Goal: Task Accomplishment & Management: Use online tool/utility

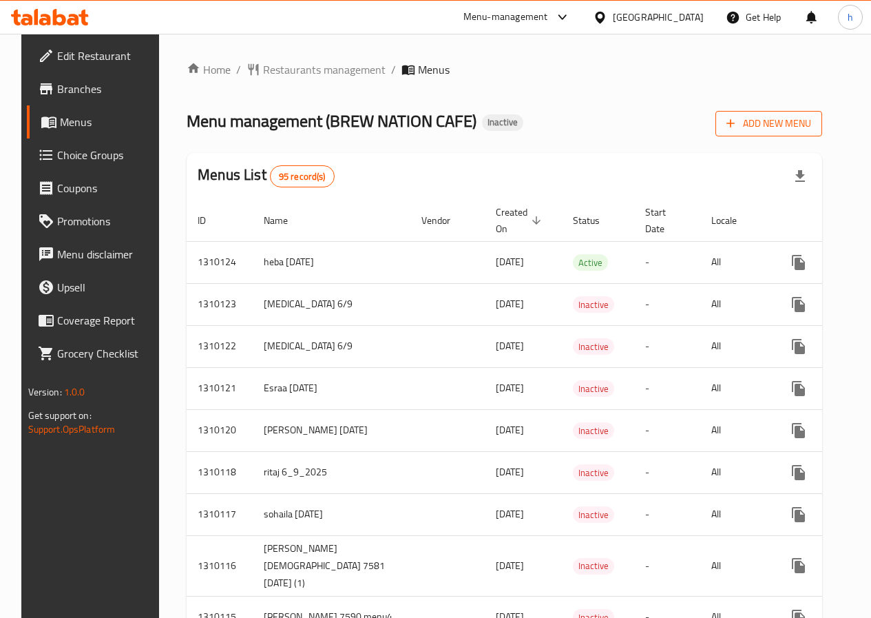
click at [776, 131] on span "Add New Menu" at bounding box center [769, 123] width 85 height 17
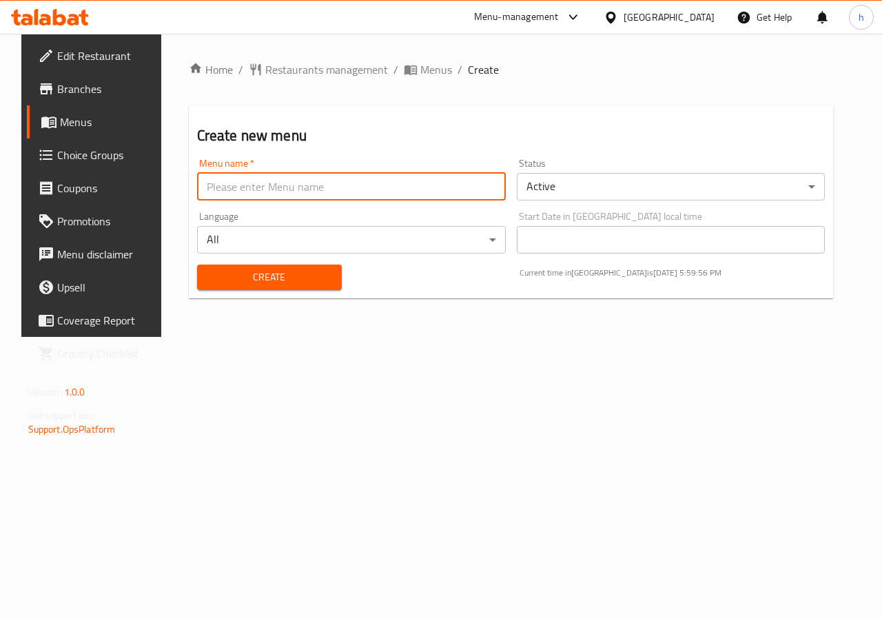
click at [320, 192] on input "text" at bounding box center [351, 187] width 309 height 28
type input "ا"
type input "hanin 9-6"
click at [584, 183] on body "​ Menu-management [GEOGRAPHIC_DATA] Get Help h Edit Restaurant Branches Menus C…" at bounding box center [441, 326] width 882 height 584
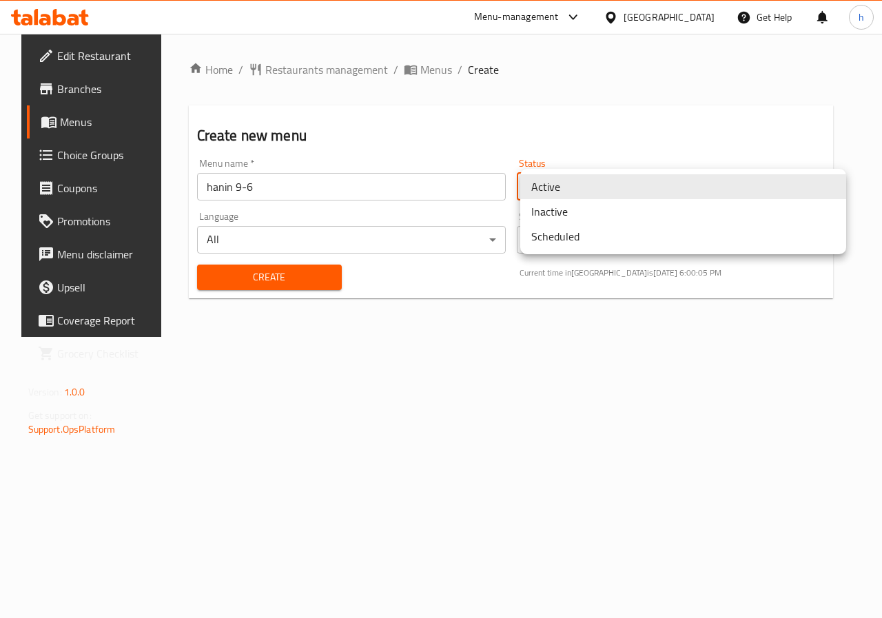
click at [578, 216] on li "Inactive" at bounding box center [683, 211] width 326 height 25
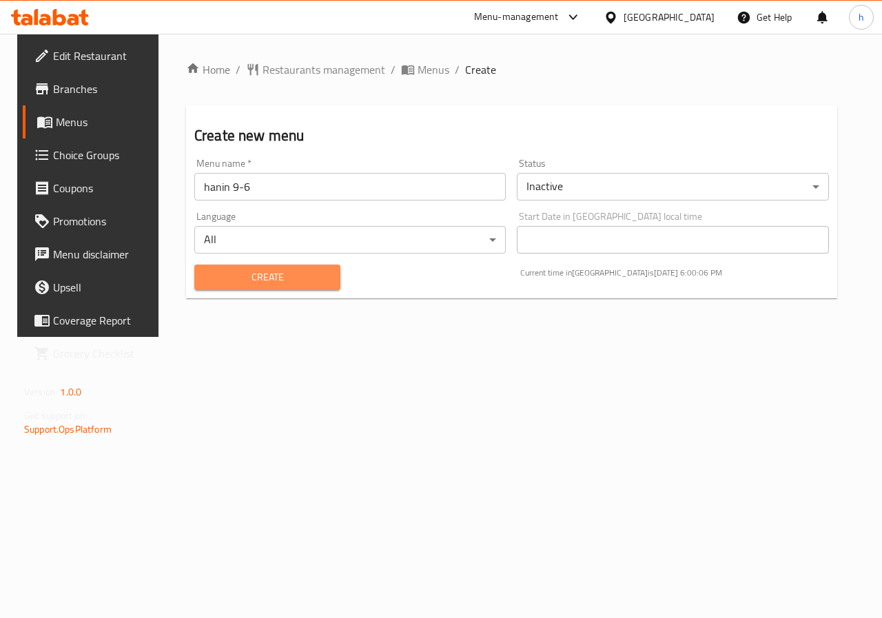
click at [295, 285] on span "Create" at bounding box center [267, 277] width 124 height 17
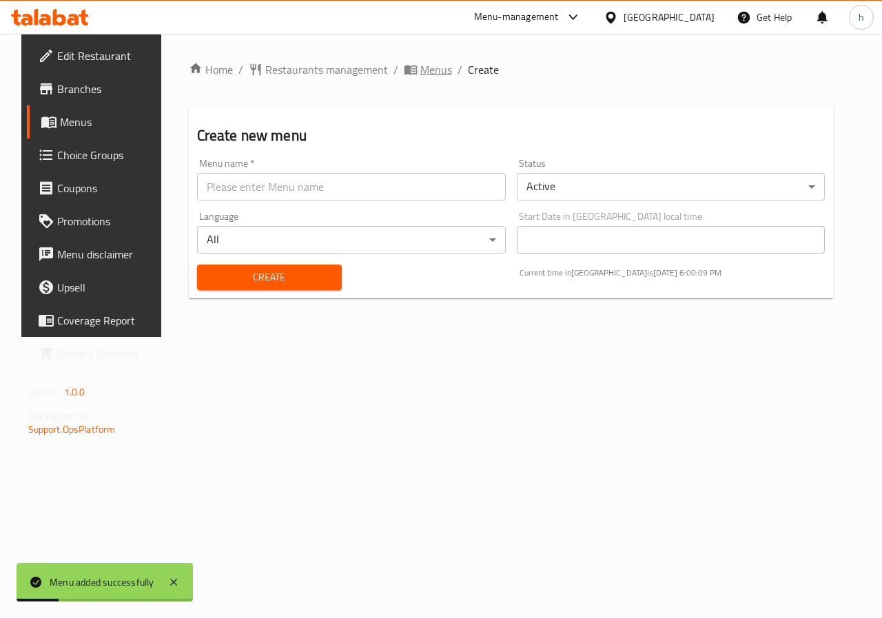
click at [435, 72] on span "Menus" at bounding box center [436, 69] width 32 height 17
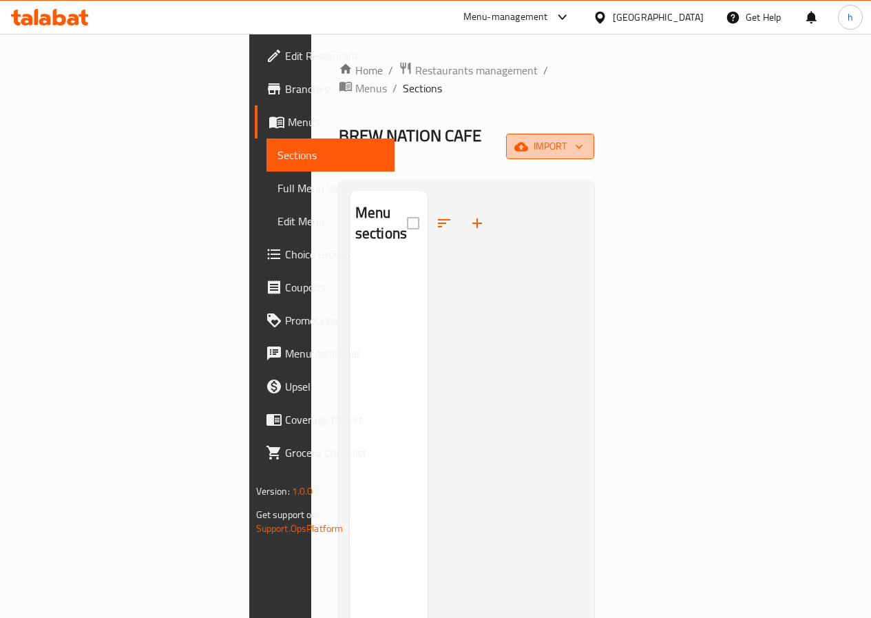
click at [583, 138] on span "import" at bounding box center [550, 146] width 66 height 17
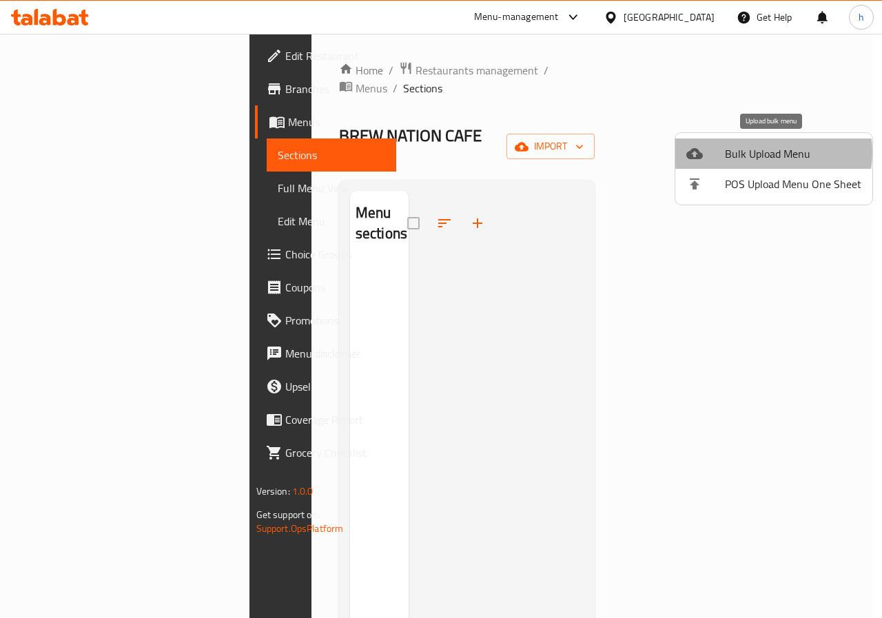
click at [761, 152] on span "Bulk Upload Menu" at bounding box center [793, 153] width 136 height 17
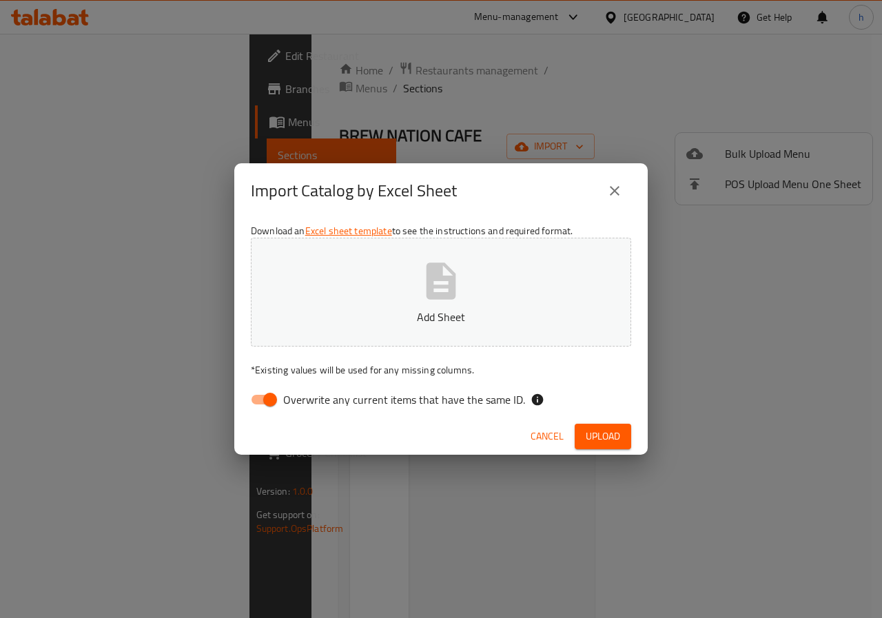
click at [260, 409] on input "Overwrite any current items that have the same ID." at bounding box center [270, 399] width 79 height 26
checkbox input "false"
click at [387, 263] on button "Add Sheet" at bounding box center [441, 292] width 380 height 109
click at [623, 431] on button "Upload" at bounding box center [603, 436] width 56 height 25
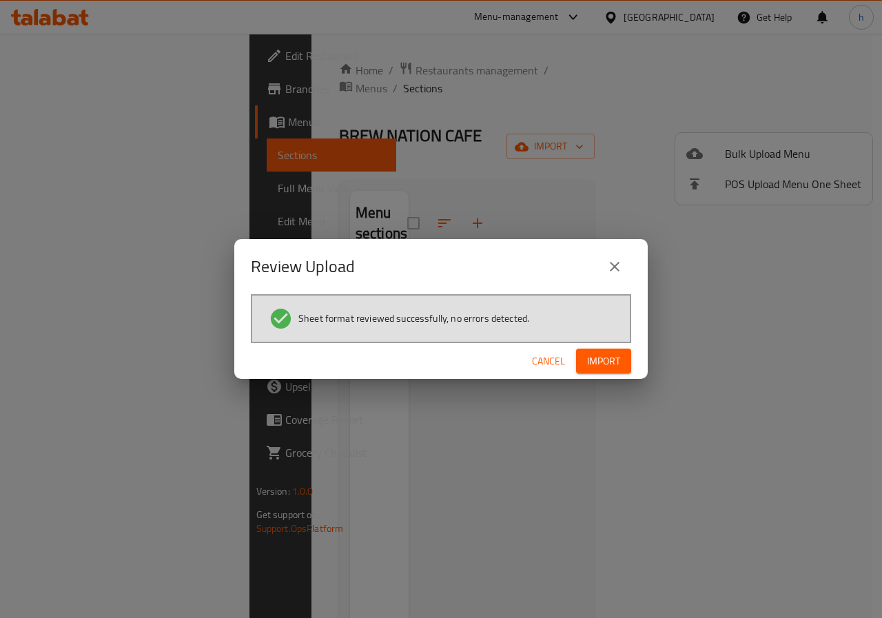
click at [625, 362] on button "Import" at bounding box center [603, 361] width 55 height 25
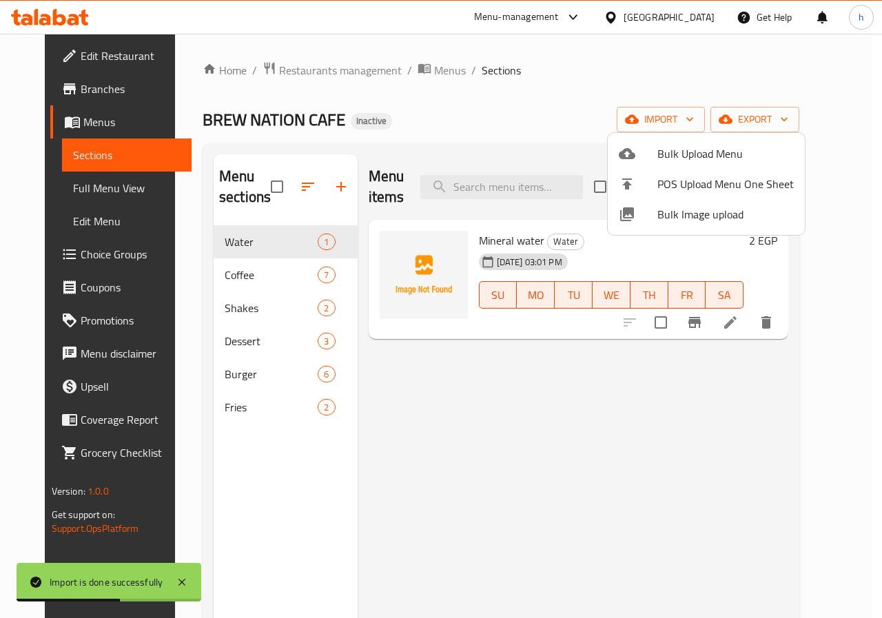
click at [260, 279] on div at bounding box center [441, 309] width 882 height 618
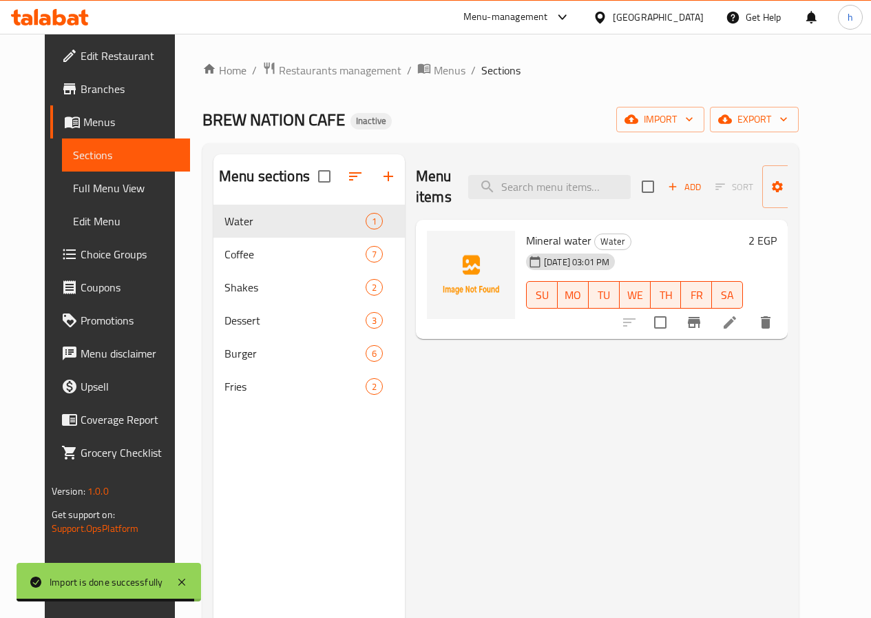
click at [103, 198] on link "Full Menu View" at bounding box center [126, 188] width 128 height 33
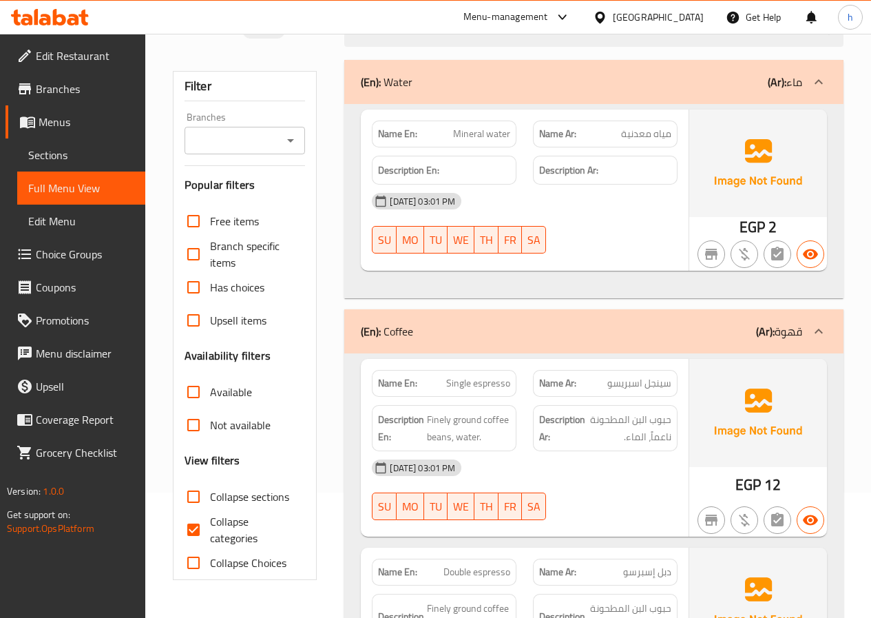
scroll to position [276, 0]
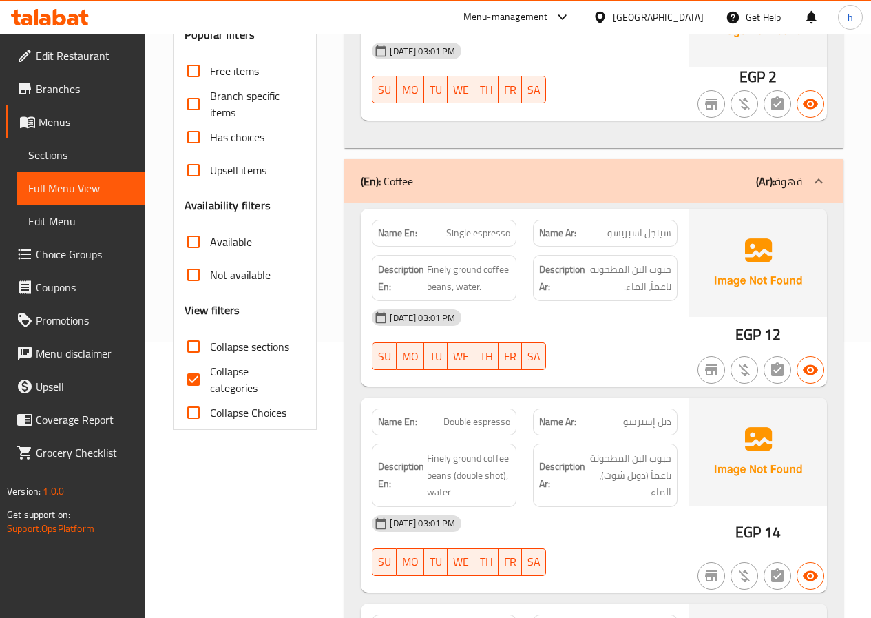
click at [234, 378] on span "Collapse categories" at bounding box center [252, 379] width 85 height 33
click at [210, 378] on input "Collapse categories" at bounding box center [193, 379] width 33 height 33
checkbox input "false"
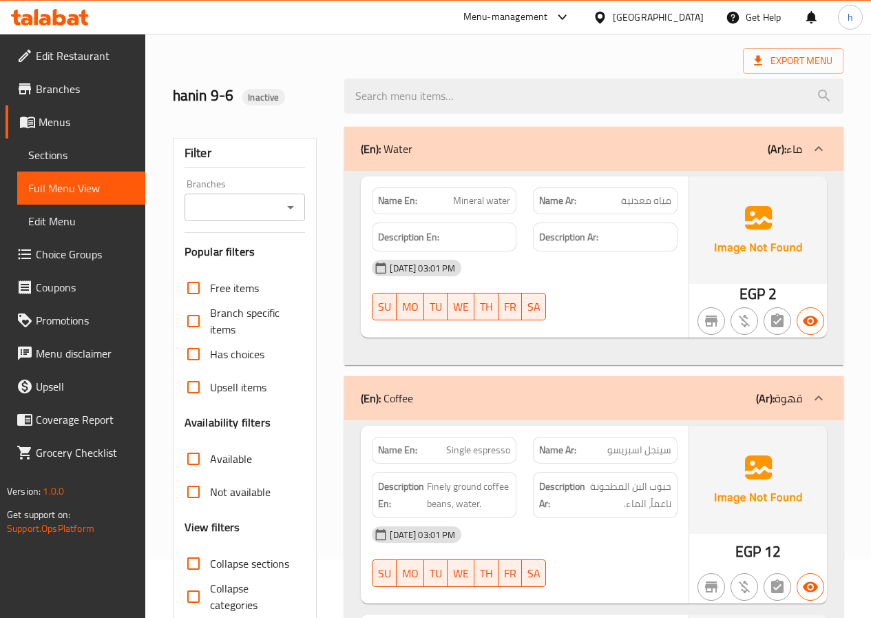
scroll to position [0, 0]
